Goal: Check status: Check status

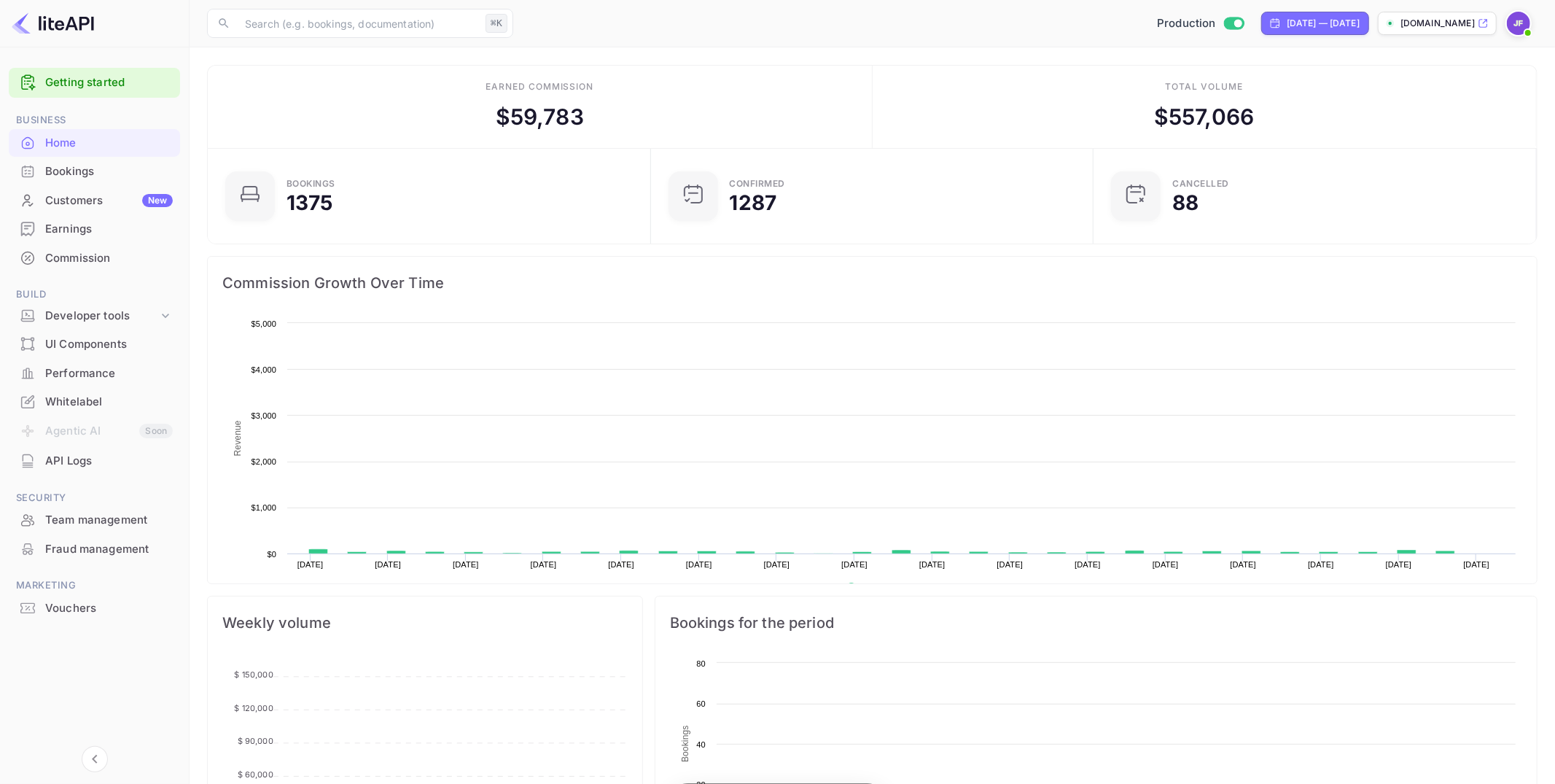
scroll to position [1, 1]
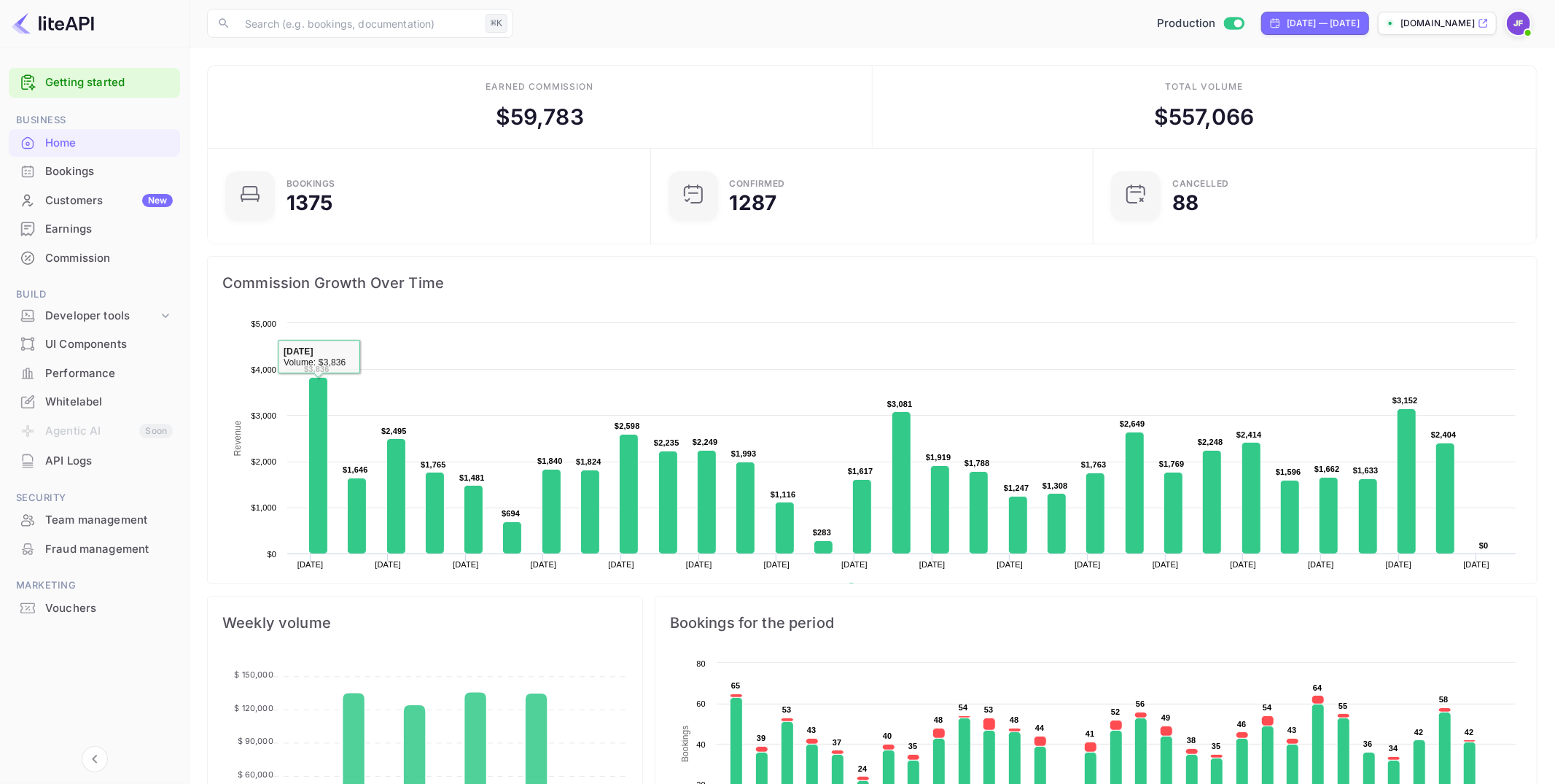
click at [46, 172] on div "Bookings" at bounding box center [110, 171] width 128 height 17
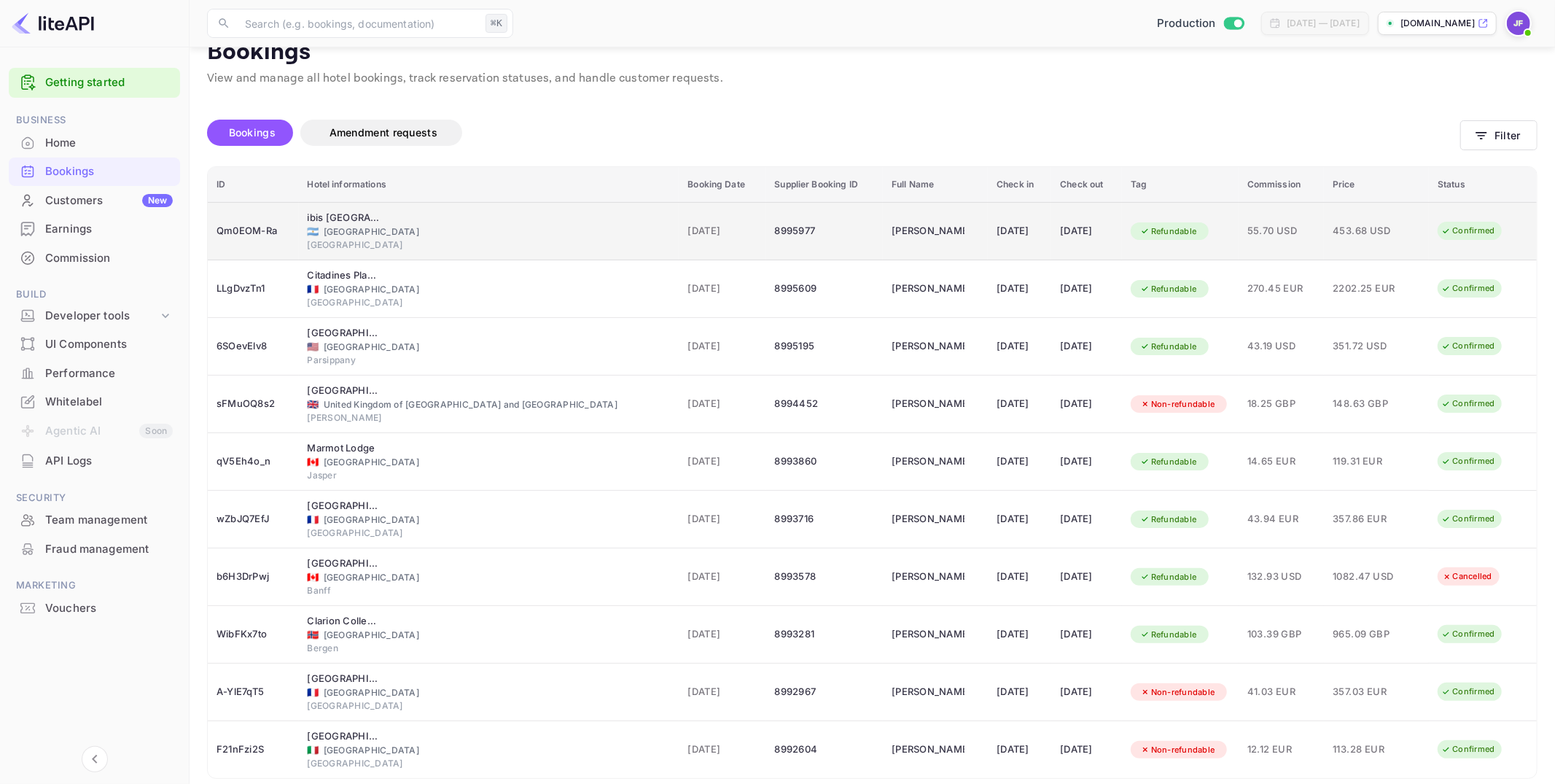
scroll to position [78, 0]
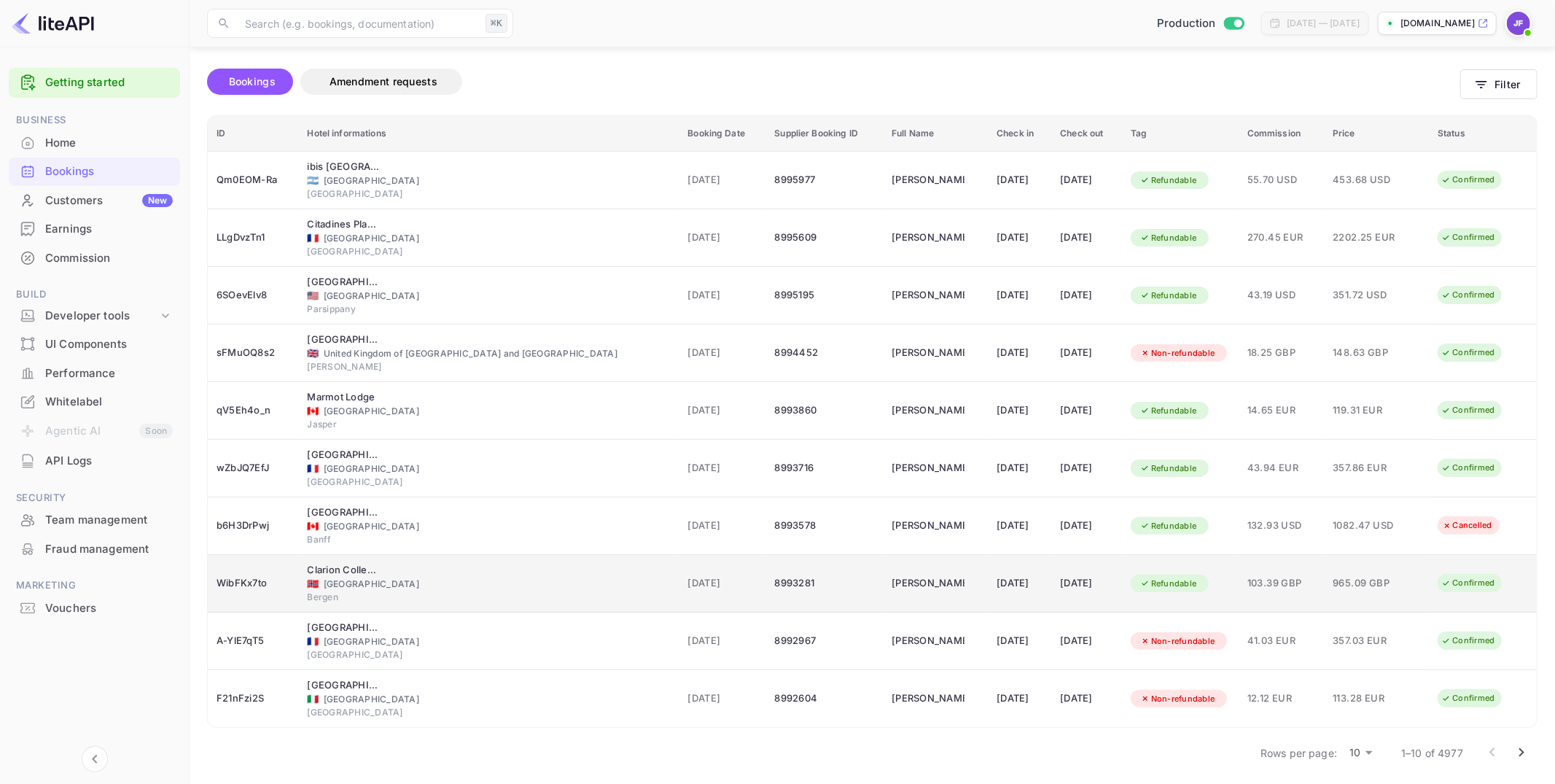
click at [1277, 588] on div "103.39 GBP" at bounding box center [1281, 583] width 67 height 24
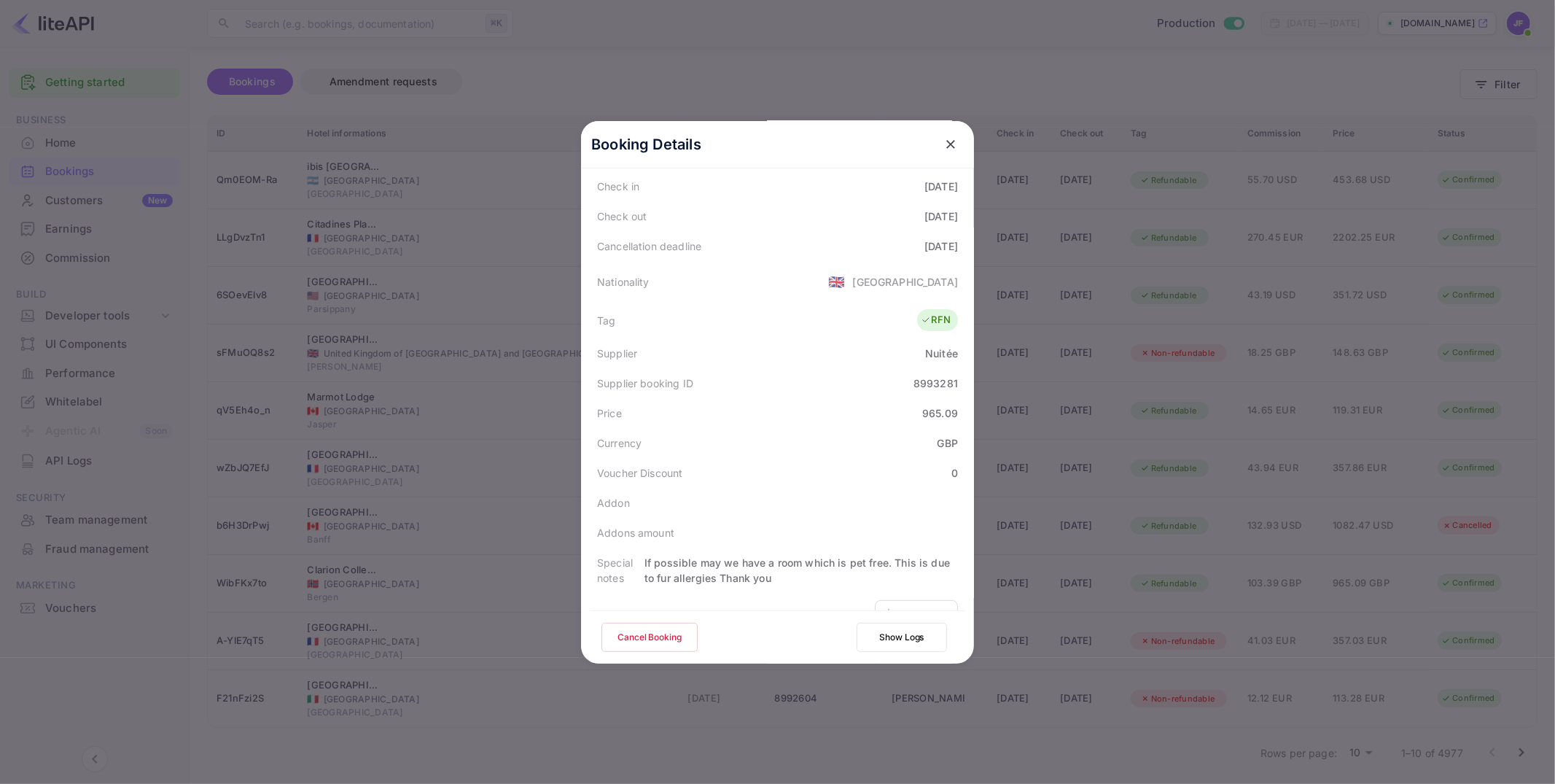
scroll to position [336, 0]
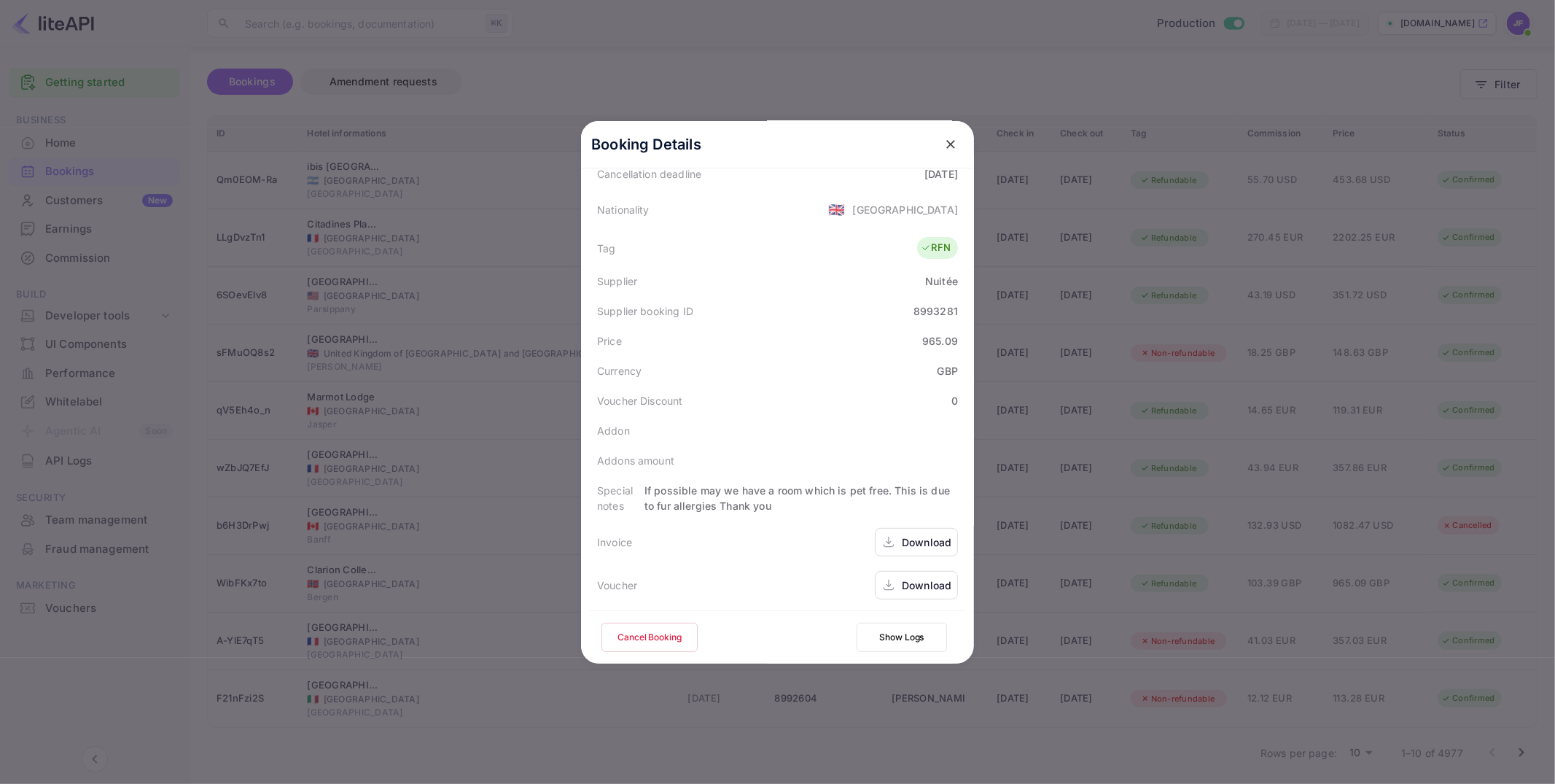
click at [897, 632] on button "Show Logs" at bounding box center [901, 637] width 90 height 29
click at [914, 635] on button "Show Logs" at bounding box center [901, 637] width 90 height 29
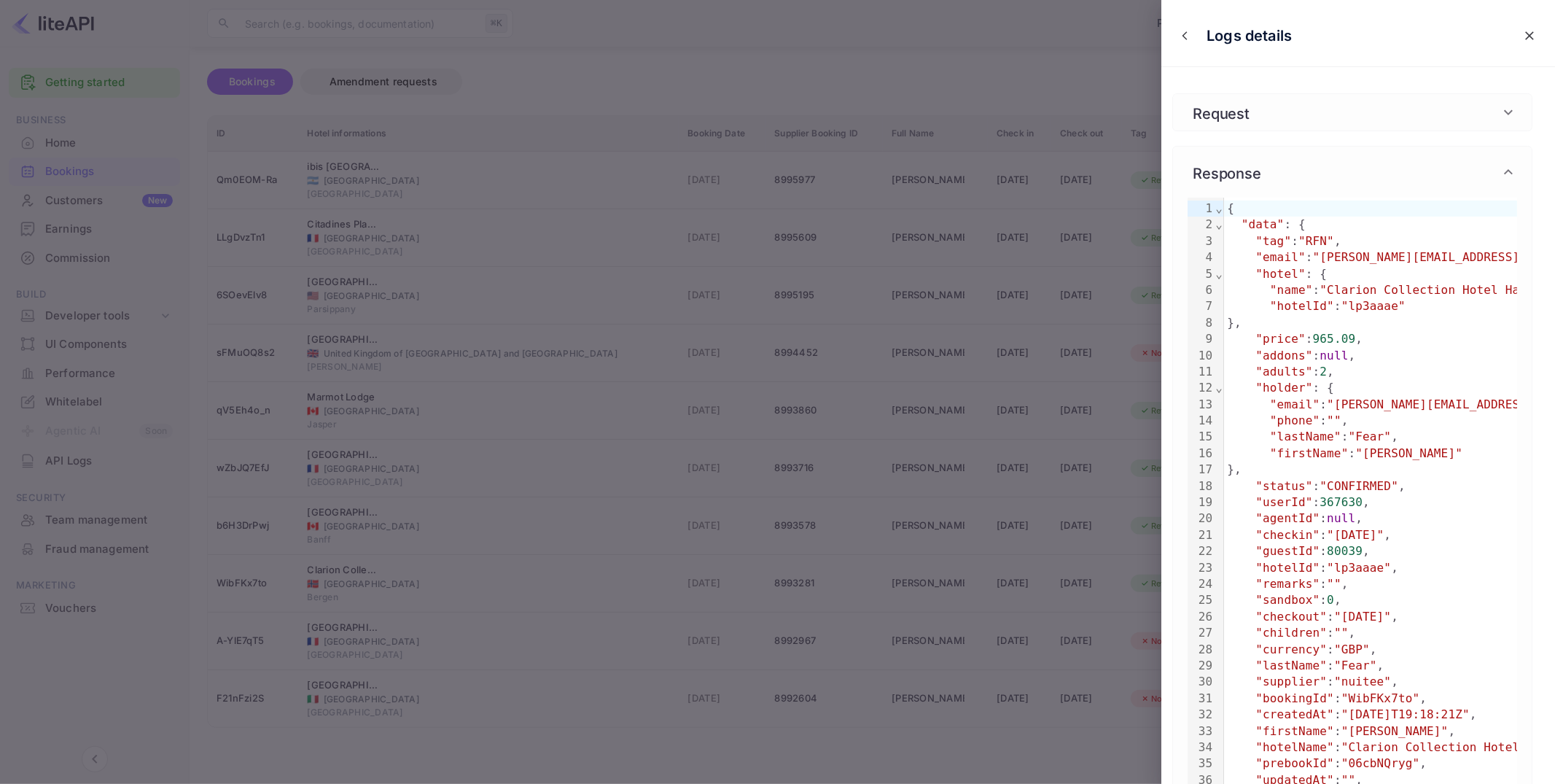
click at [894, 643] on div at bounding box center [777, 392] width 1555 height 784
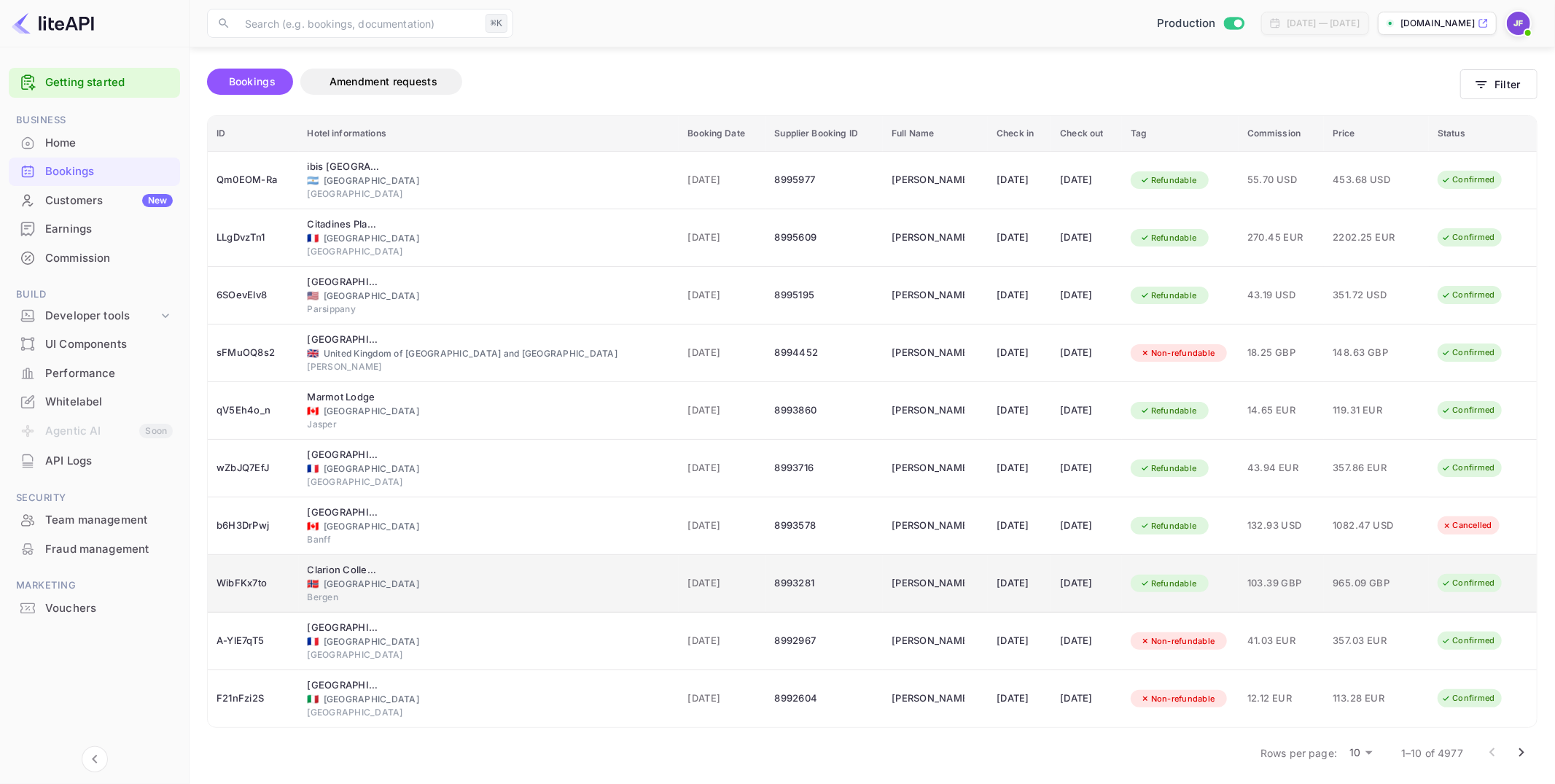
click at [997, 578] on div "[DATE]" at bounding box center [1020, 583] width 46 height 24
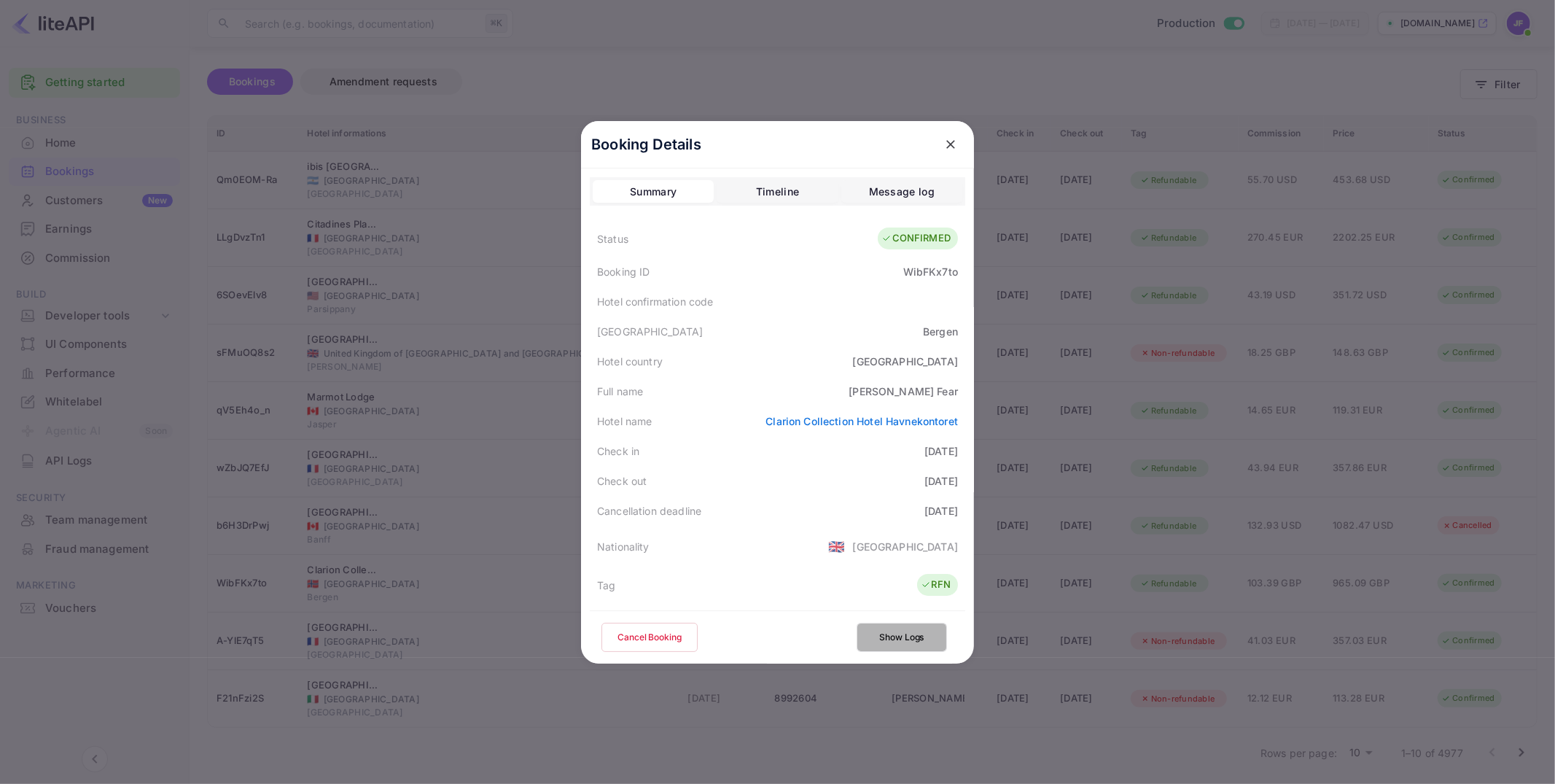
click at [906, 624] on button "Show Logs" at bounding box center [901, 637] width 90 height 29
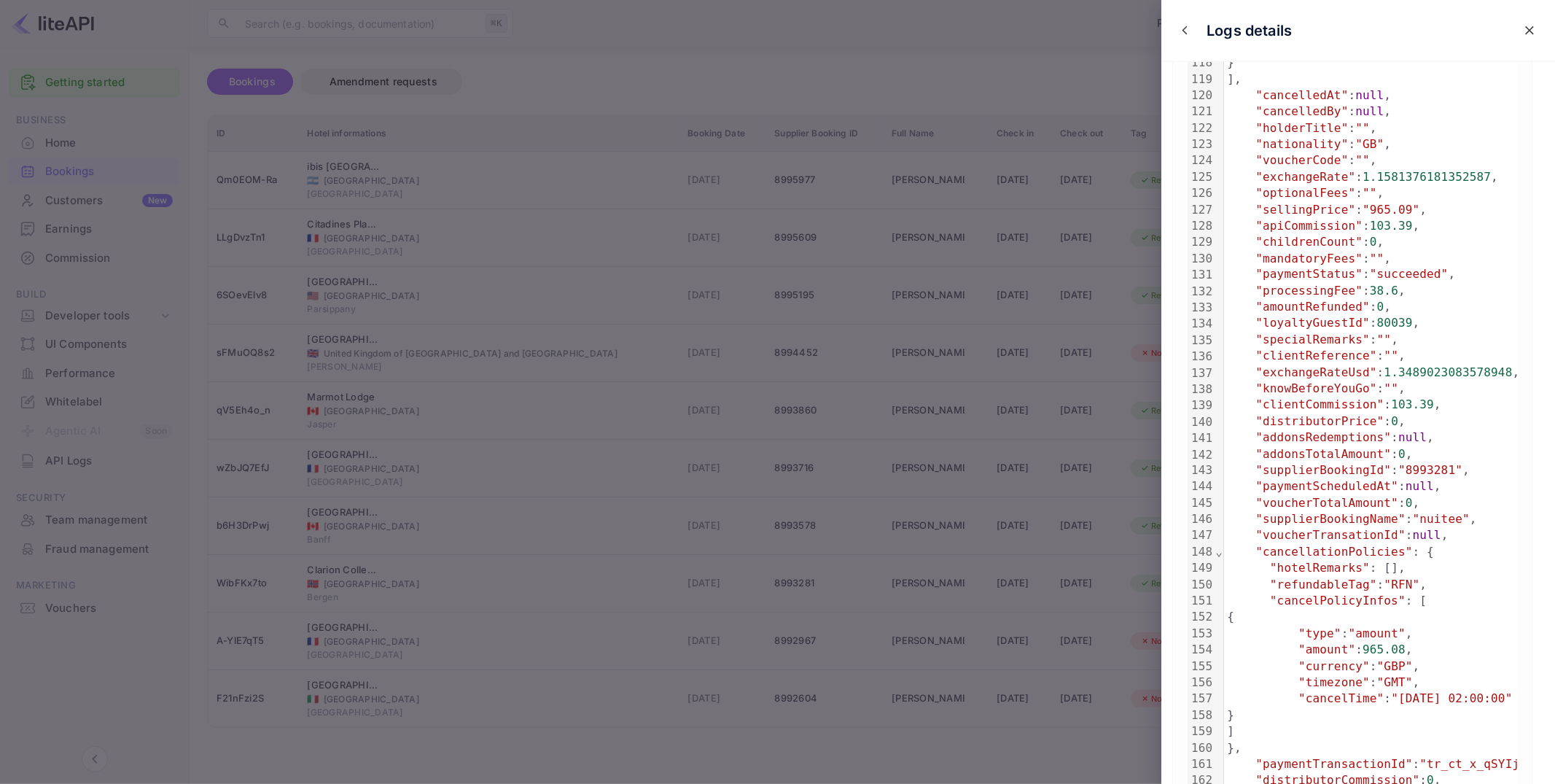
scroll to position [2091, 0]
